Goal: Information Seeking & Learning: Find specific fact

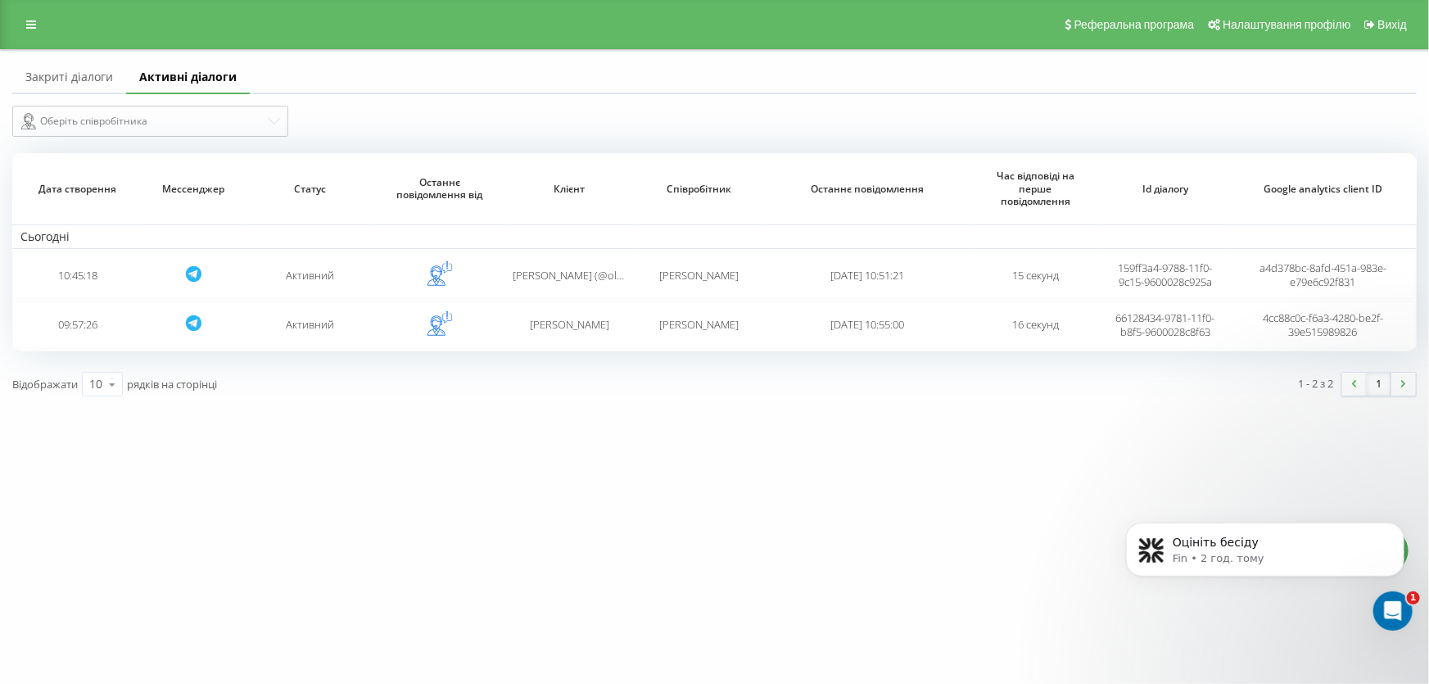
scroll to position [1168, 0]
click at [20, 14] on link at bounding box center [30, 24] width 29 height 23
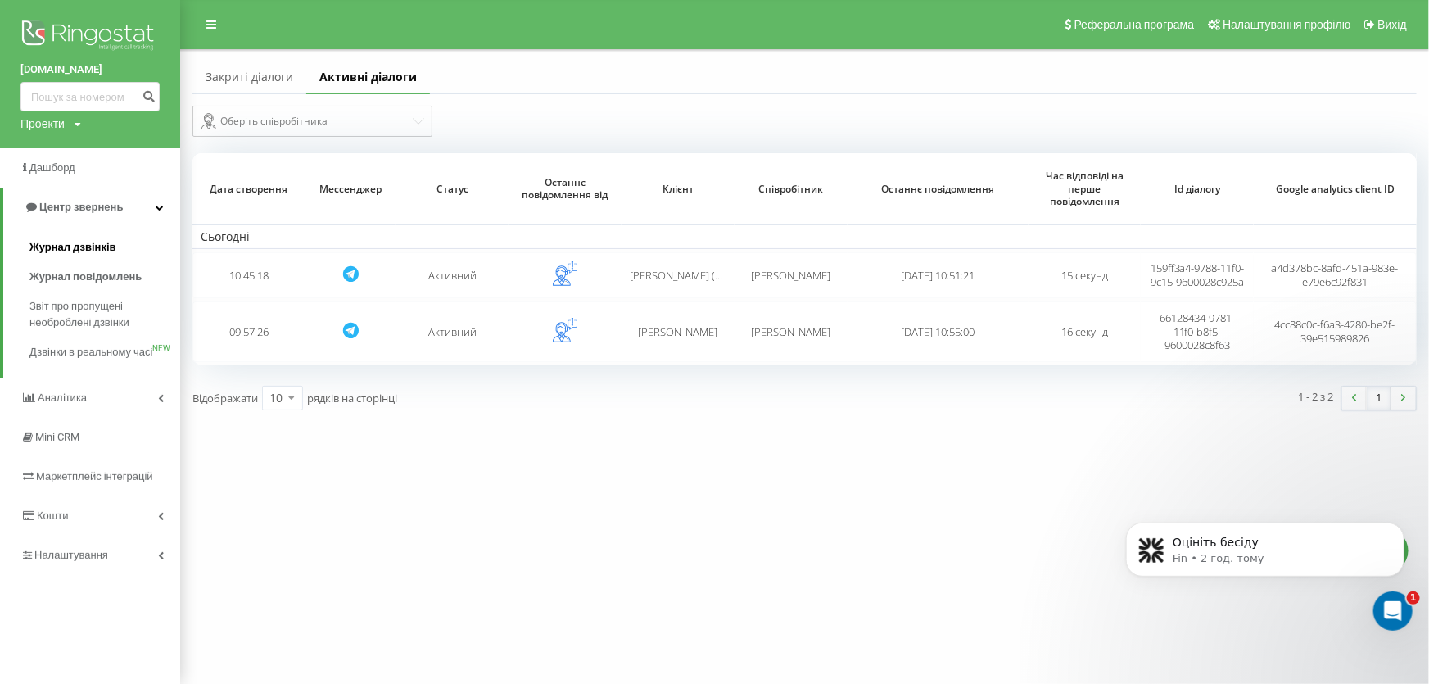
click at [85, 251] on span "Журнал дзвінків" at bounding box center [72, 247] width 87 height 16
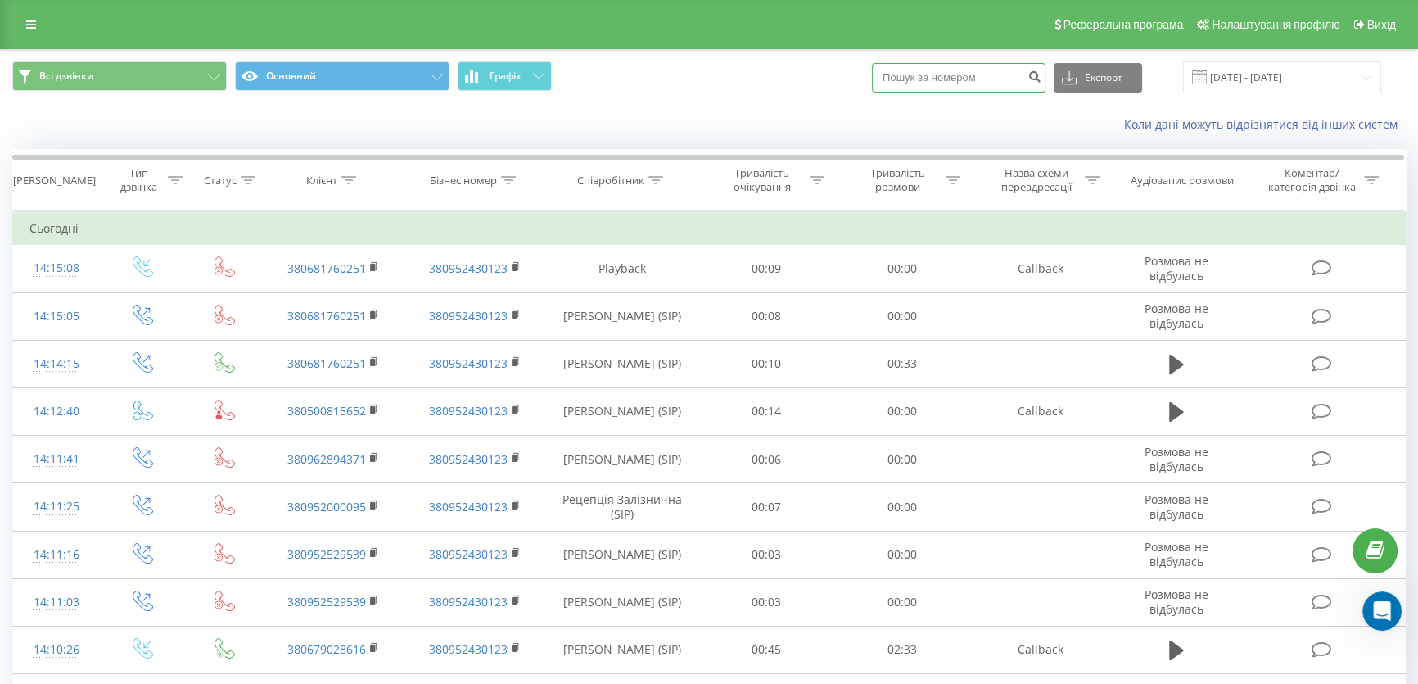
scroll to position [1142, 0]
click at [991, 74] on input at bounding box center [959, 77] width 174 height 29
type input "380681760251"
